Goal: Task Accomplishment & Management: Complete application form

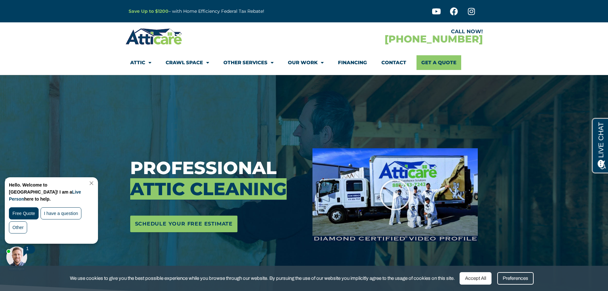
click at [95, 182] on link "Close Chat" at bounding box center [90, 183] width 9 height 5
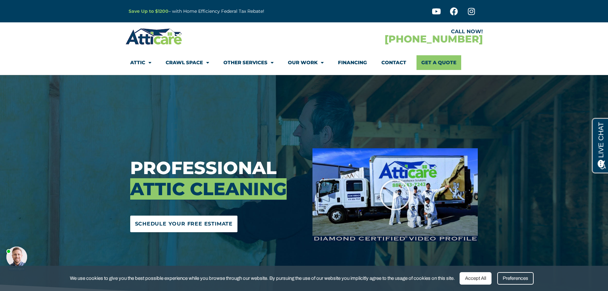
click at [188, 222] on span "Schedule Your Free Estimate" at bounding box center [184, 223] width 98 height 10
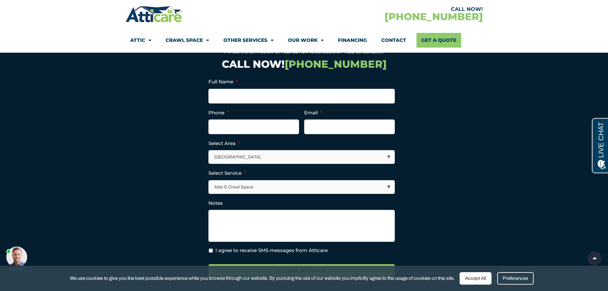
scroll to position [2259, 0]
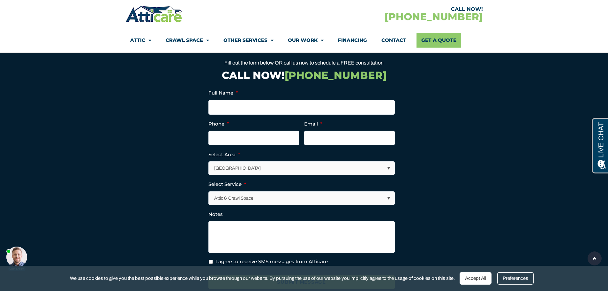
click at [476, 275] on div "Accept All" at bounding box center [475, 278] width 32 height 12
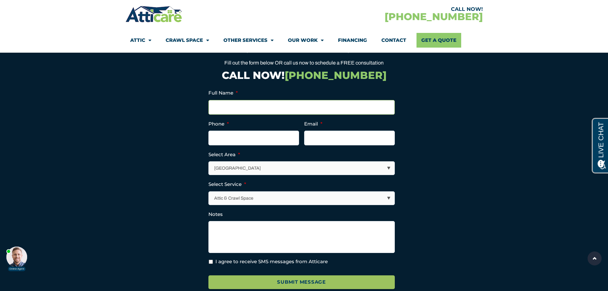
click at [239, 114] on input "Full Name *" at bounding box center [301, 107] width 186 height 15
type input "[PERSON_NAME]"
type input "9253892034"
type input "[EMAIL_ADDRESS][DOMAIN_NAME]"
type input "[PHONE_NUMBER]"
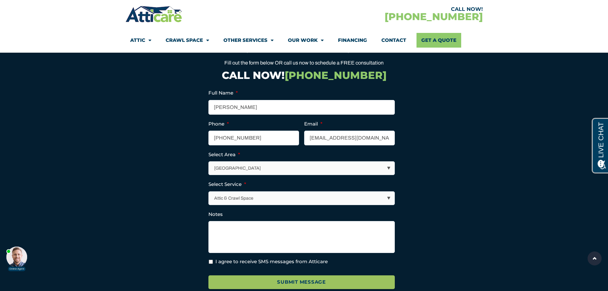
click at [388, 174] on select "[GEOGRAPHIC_DATA] [GEOGRAPHIC_DATA] [US_STATE] / [US_STATE] Area Other Areas" at bounding box center [302, 167] width 186 height 13
select select "[GEOGRAPHIC_DATA]"
click at [209, 173] on select "[GEOGRAPHIC_DATA] [GEOGRAPHIC_DATA] [US_STATE] / [US_STATE] Area Other Areas" at bounding box center [302, 167] width 186 height 13
click at [389, 204] on select "Attic & Crawl Space Insulation Roofing Solar Energy Other Services" at bounding box center [302, 197] width 186 height 13
click at [209, 203] on select "Attic & Crawl Space Insulation Roofing Solar Energy Other Services" at bounding box center [302, 197] width 186 height 13
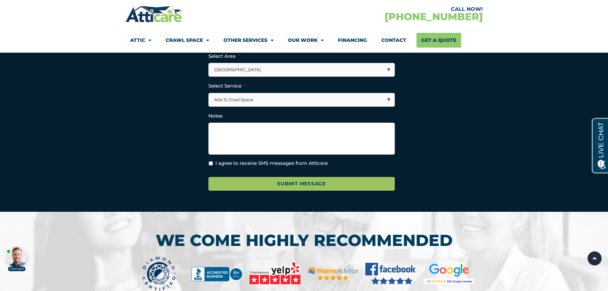
scroll to position [2291, 0]
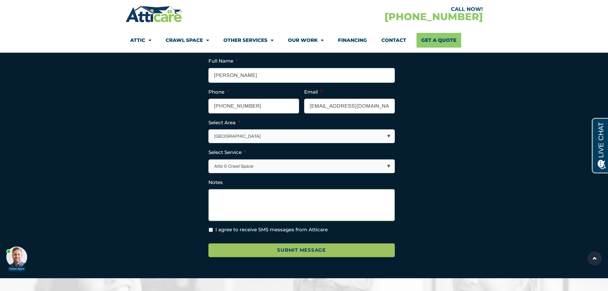
click at [217, 206] on textarea "Notes" at bounding box center [301, 205] width 186 height 32
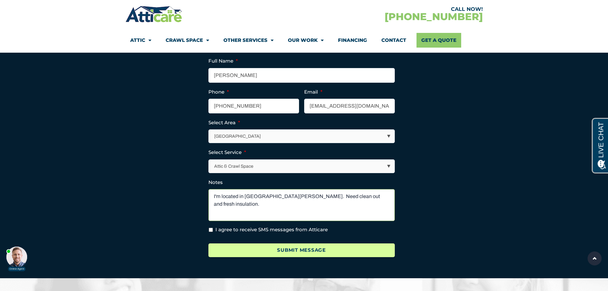
type textarea "I'm located in [GEOGRAPHIC_DATA][PERSON_NAME]. Need clean out and fresh insulat…"
click at [292, 257] on input "Submit Message" at bounding box center [301, 250] width 186 height 14
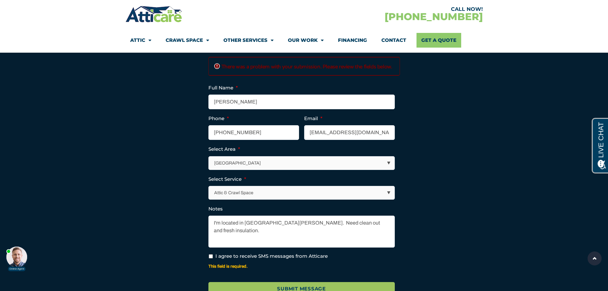
scroll to position [0, 0]
click at [209, 258] on input "I agree to receive SMS messages from Atticare" at bounding box center [211, 256] width 4 height 4
checkbox input "true"
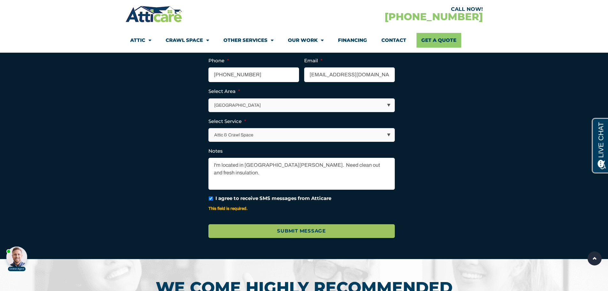
scroll to position [2355, 0]
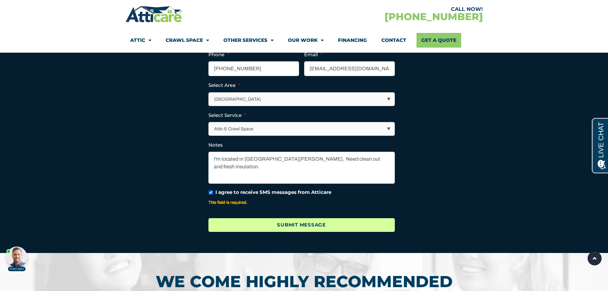
click at [307, 232] on input "Submit Message" at bounding box center [301, 225] width 186 height 14
